Goal: Task Accomplishment & Management: Manage account settings

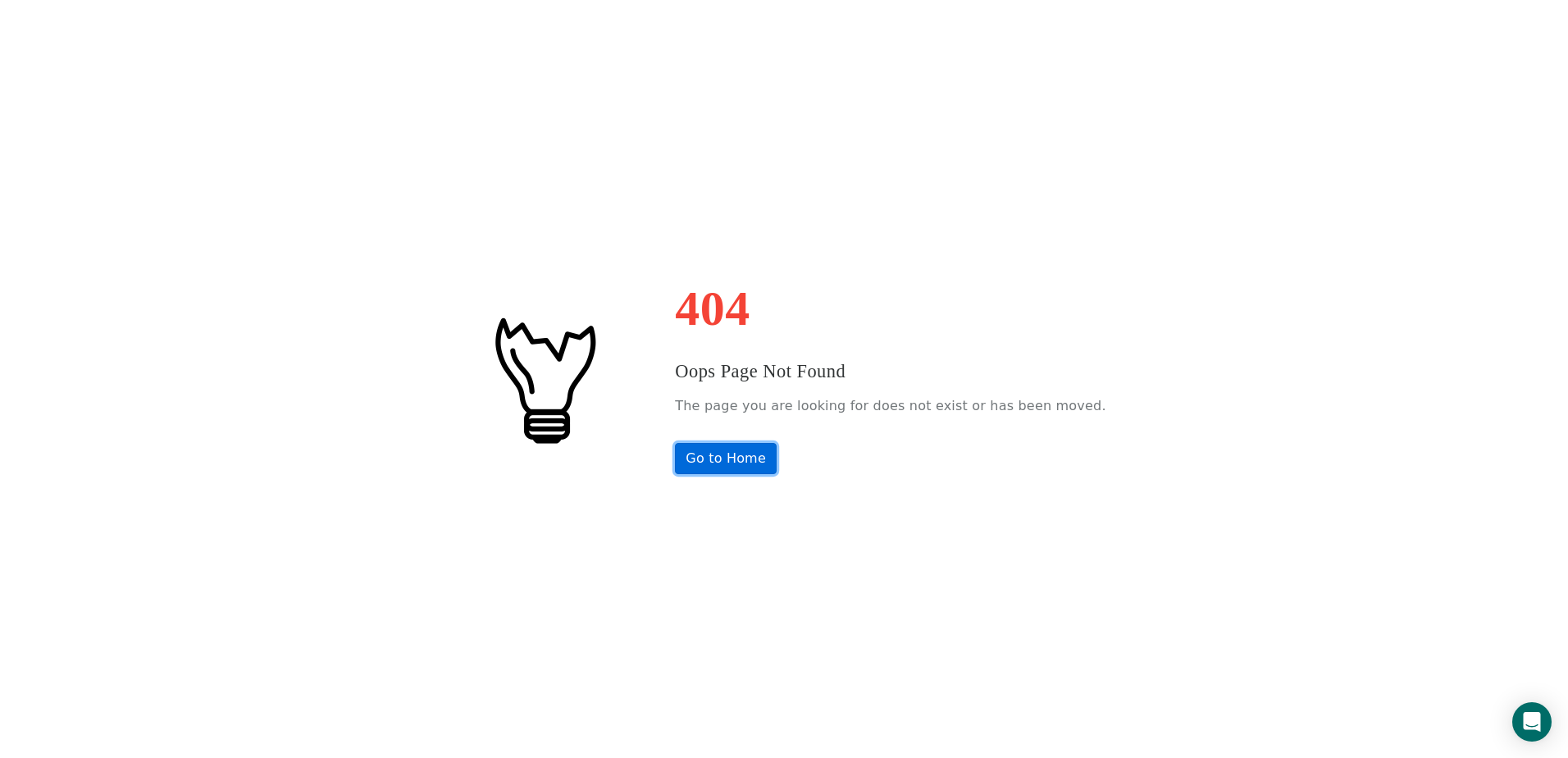
click at [710, 463] on link "Go to Home" at bounding box center [725, 459] width 101 height 32
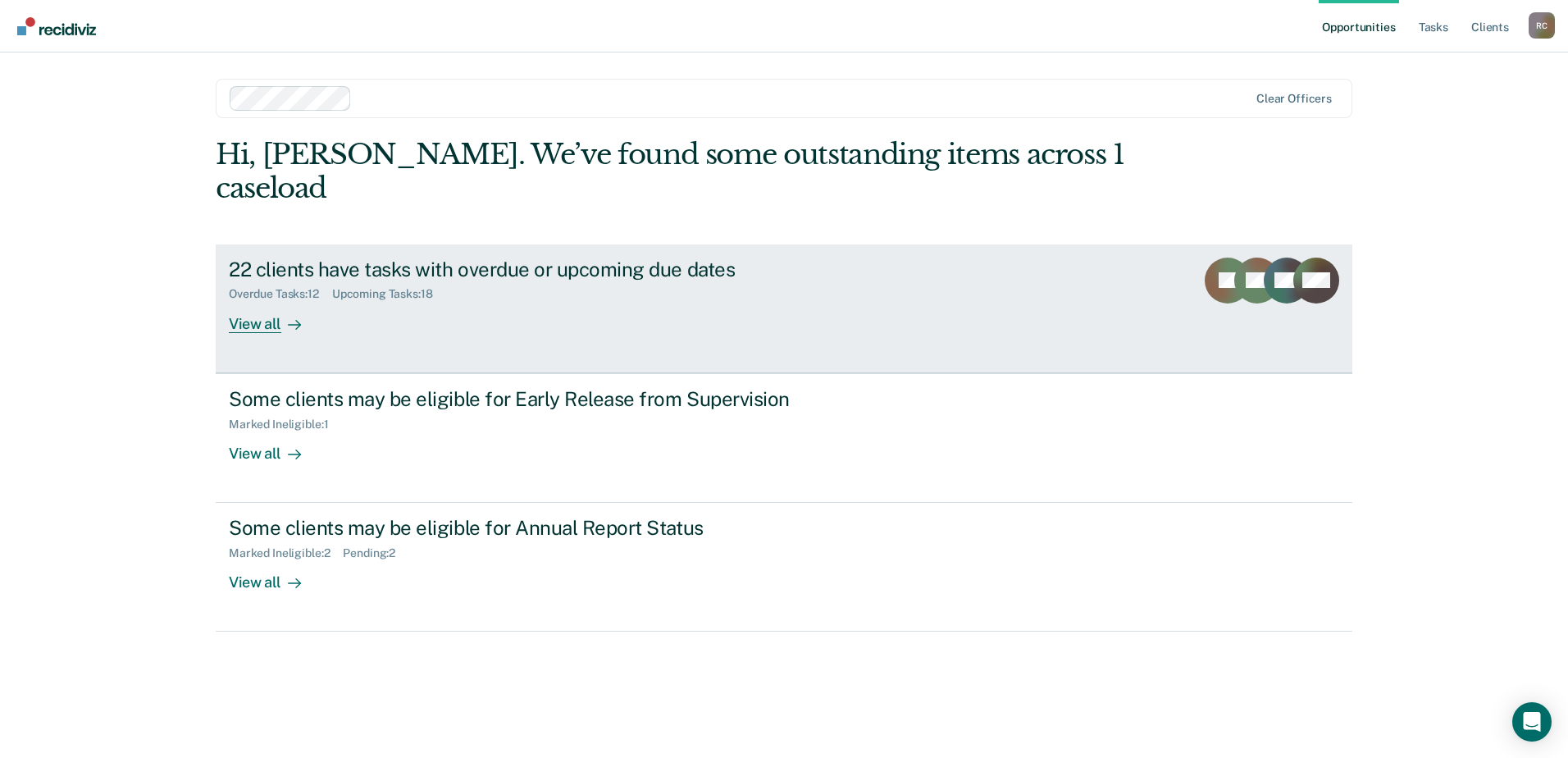
click at [435, 286] on div "22 clients have tasks with overdue or upcoming due dates Overdue Tasks : 12 Upc…" at bounding box center [536, 295] width 615 height 76
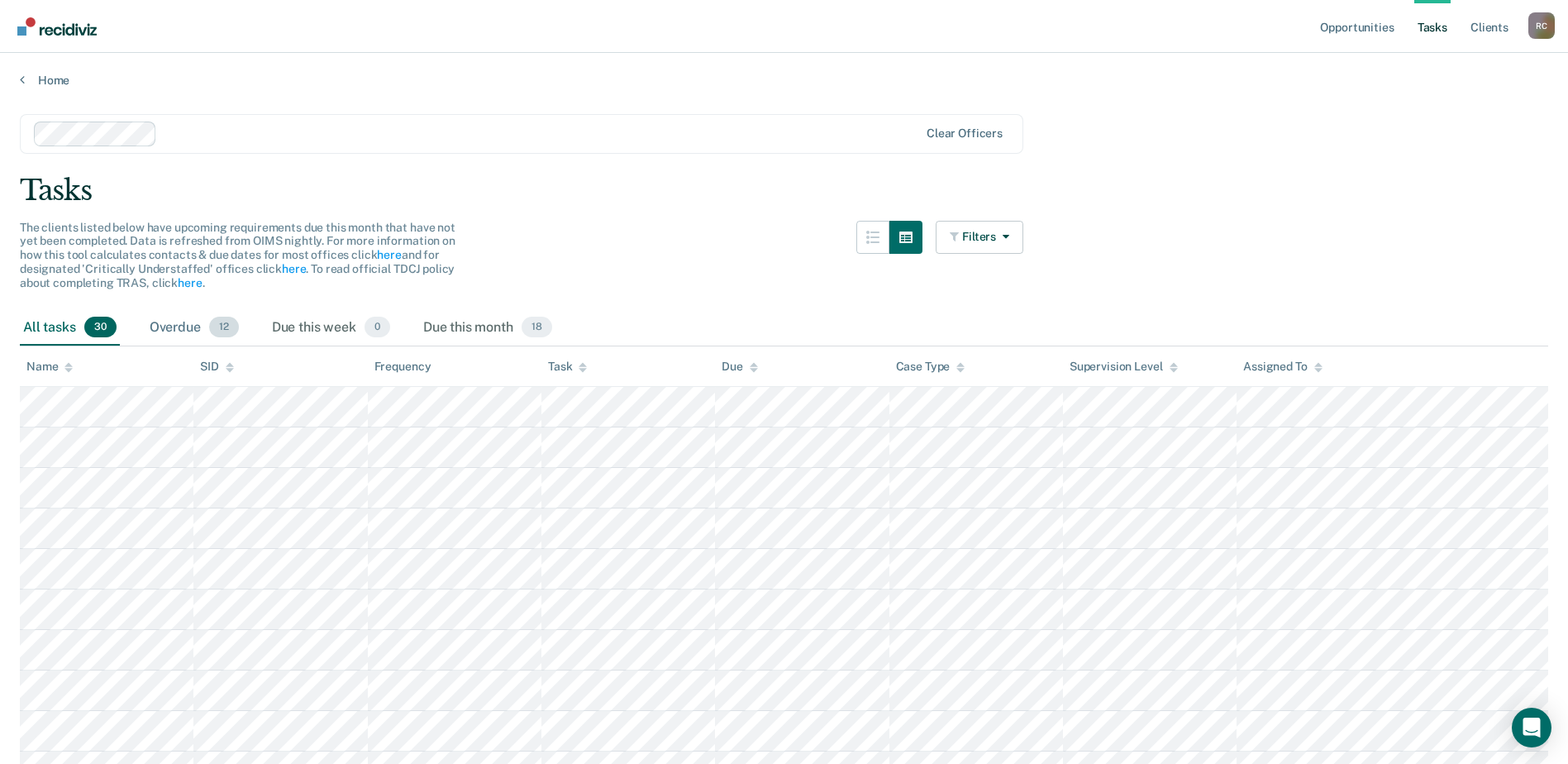
click at [184, 321] on div "Overdue 12" at bounding box center [194, 328] width 95 height 36
click at [182, 320] on div "Overdue 12" at bounding box center [194, 328] width 95 height 36
click at [445, 322] on div "Due this month 18" at bounding box center [487, 328] width 136 height 36
